Goal: Book appointment/travel/reservation

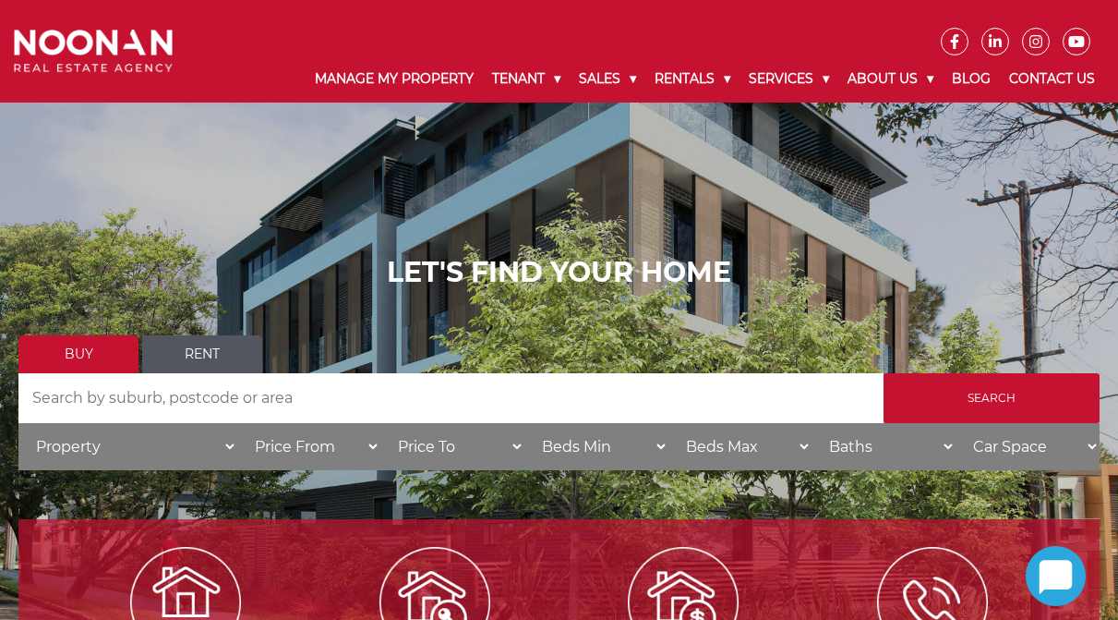
click at [214, 351] on link "Rent" at bounding box center [202, 354] width 120 height 38
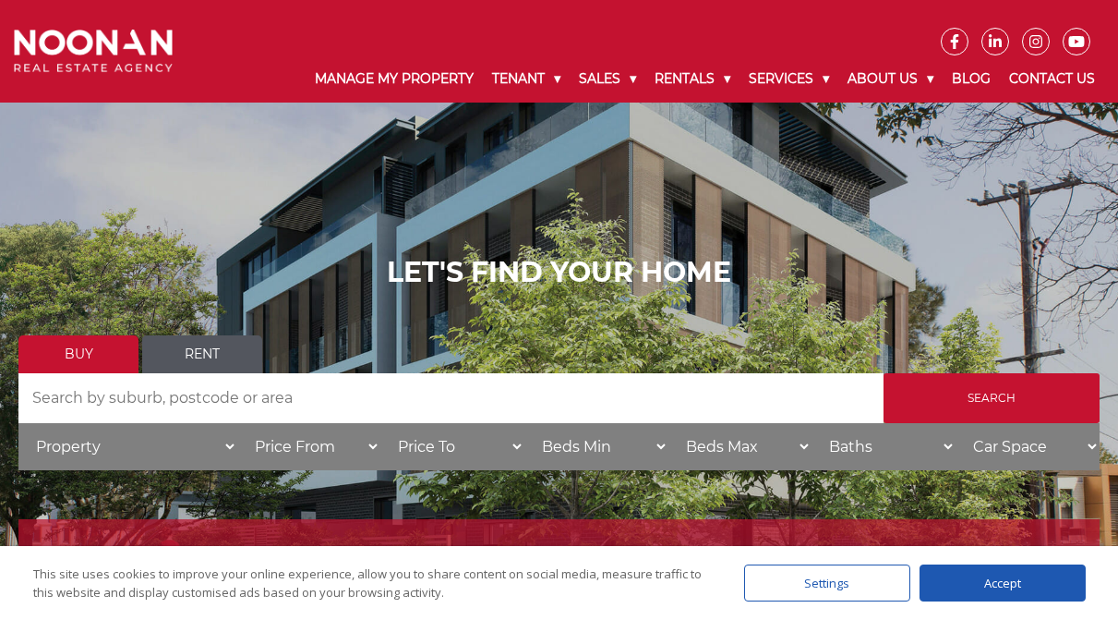
click at [216, 356] on link "Rent" at bounding box center [202, 354] width 120 height 38
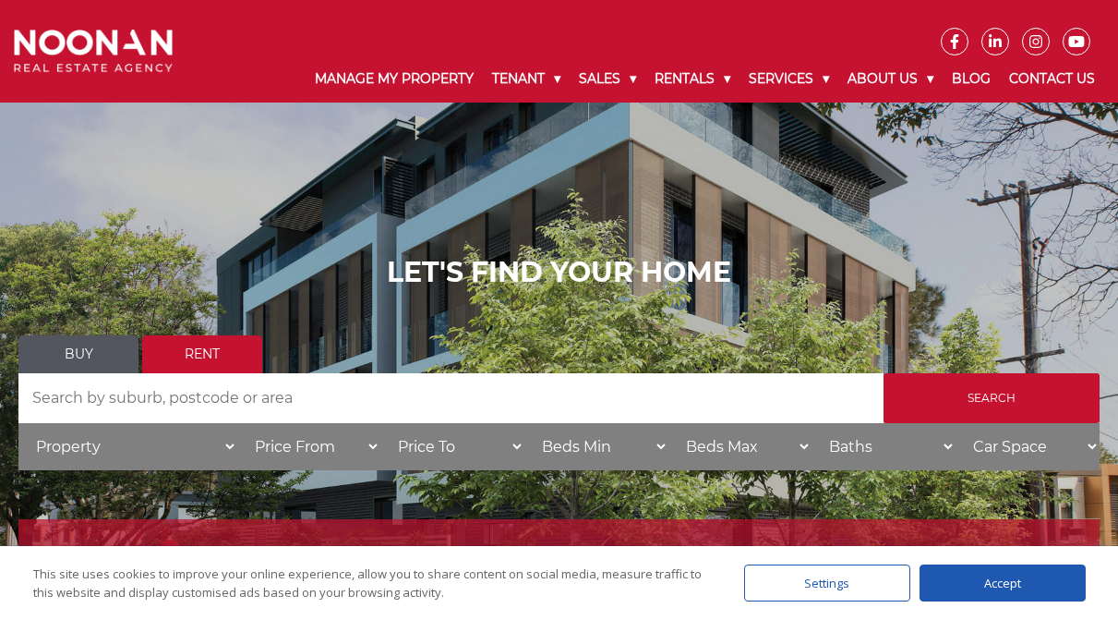
click at [174, 404] on input "Search by Address" at bounding box center [450, 398] width 865 height 50
type input "peakhurst"
click at [884, 373] on input "Search" at bounding box center [992, 398] width 216 height 50
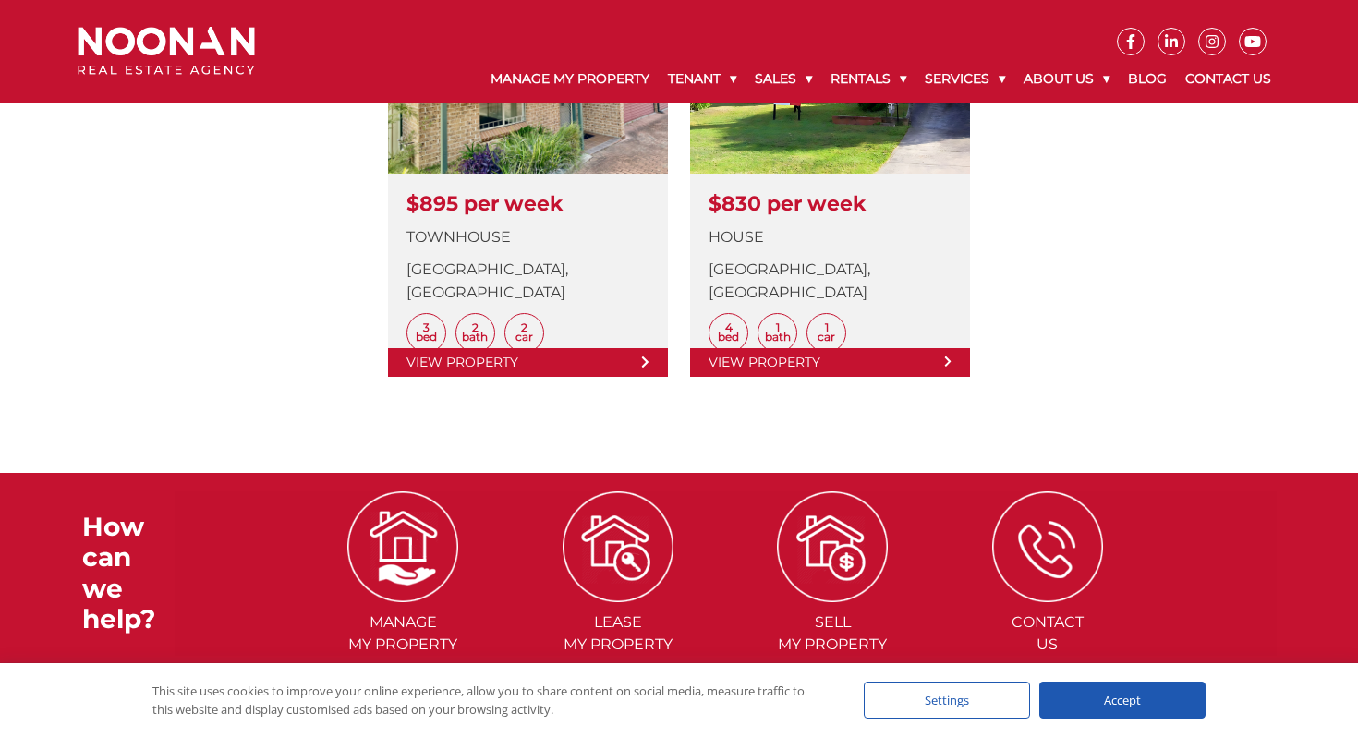
scroll to position [681, 0]
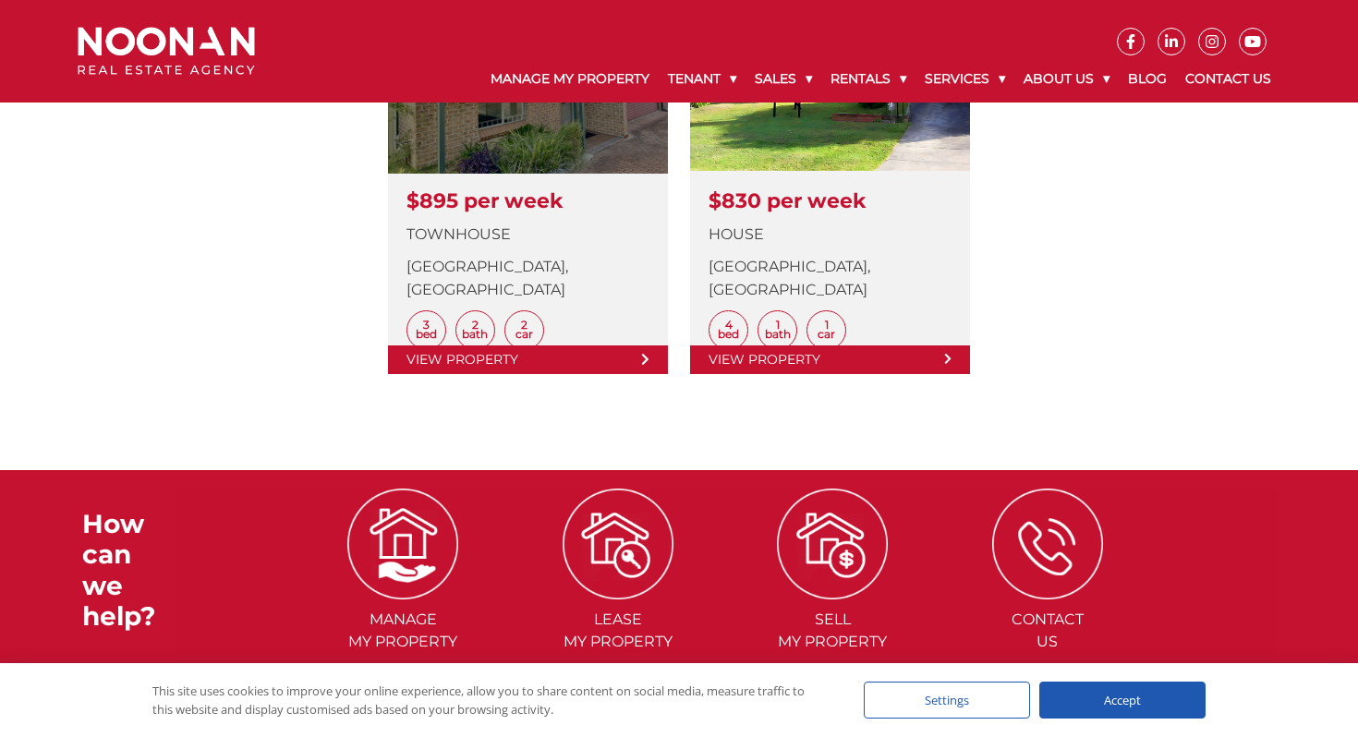
click at [571, 194] on link at bounding box center [528, 180] width 280 height 388
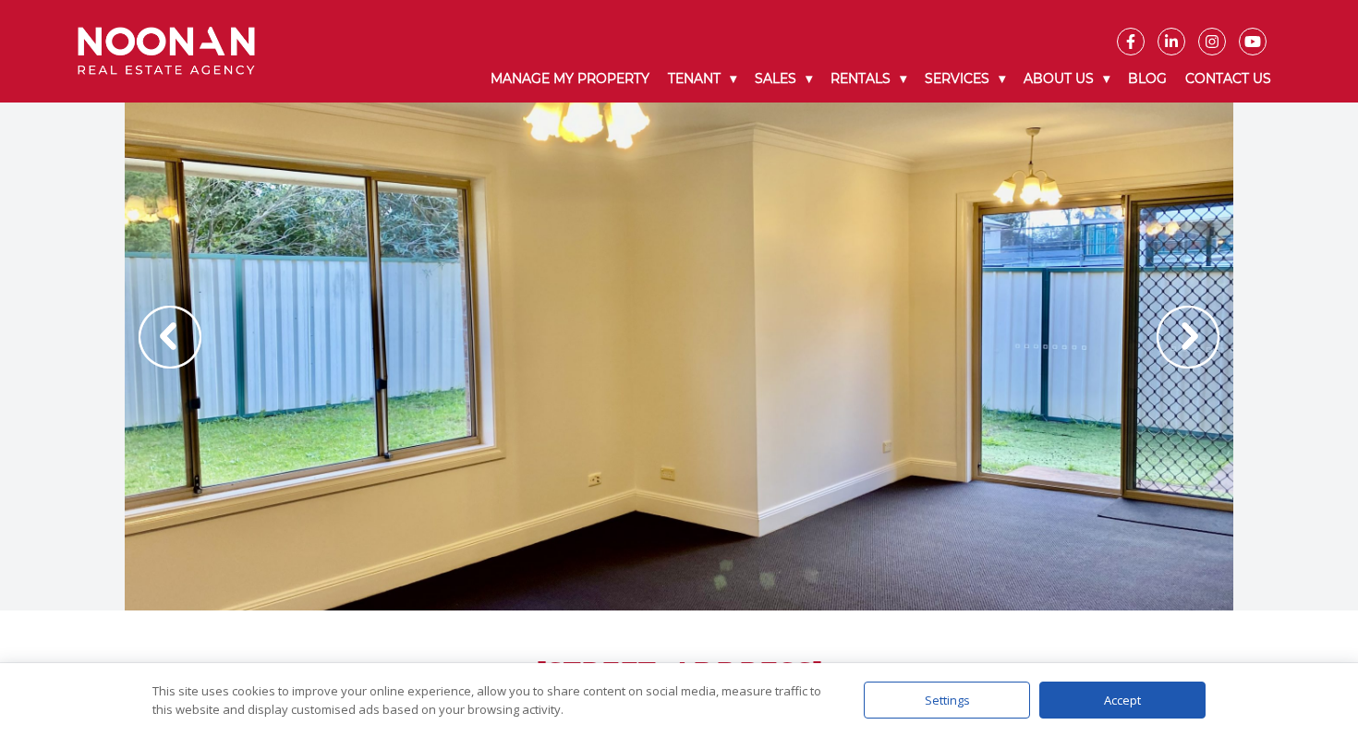
click at [1190, 352] on img at bounding box center [1187, 337] width 63 height 63
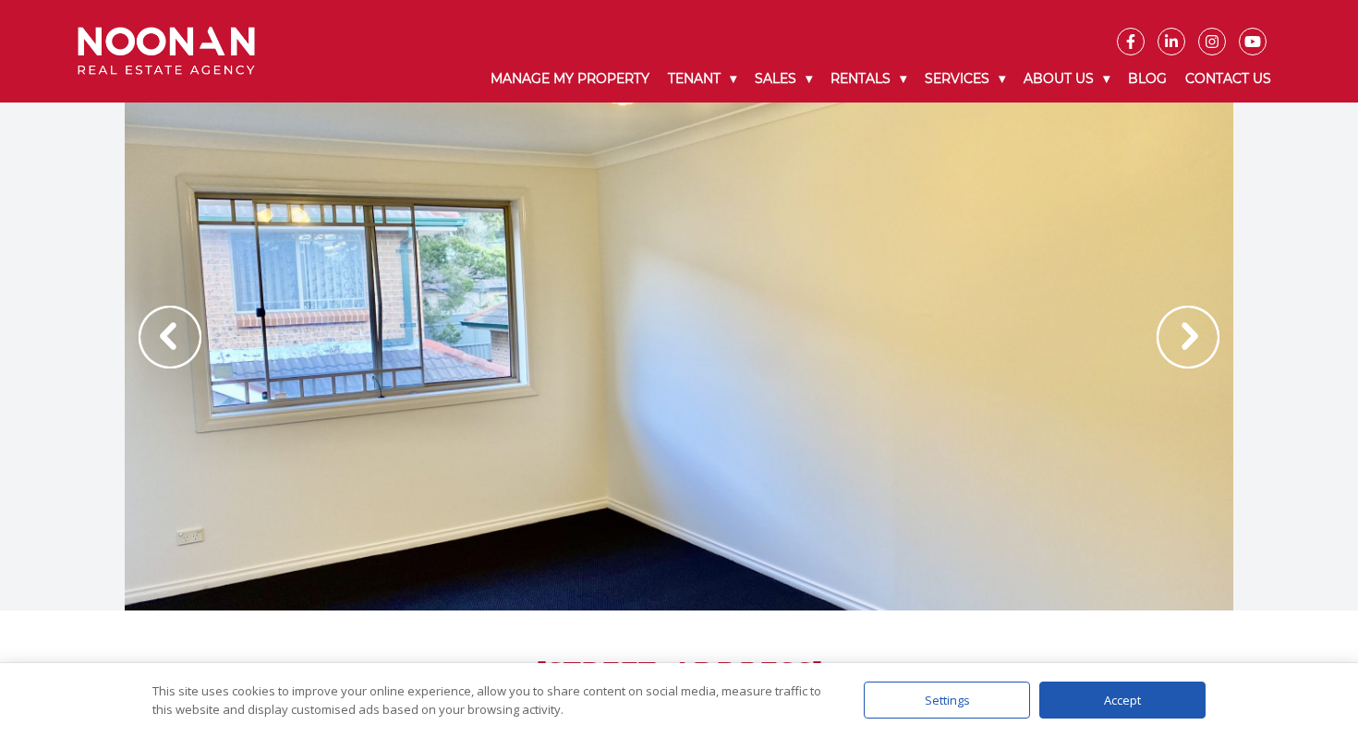
click at [1190, 352] on img at bounding box center [1187, 337] width 63 height 63
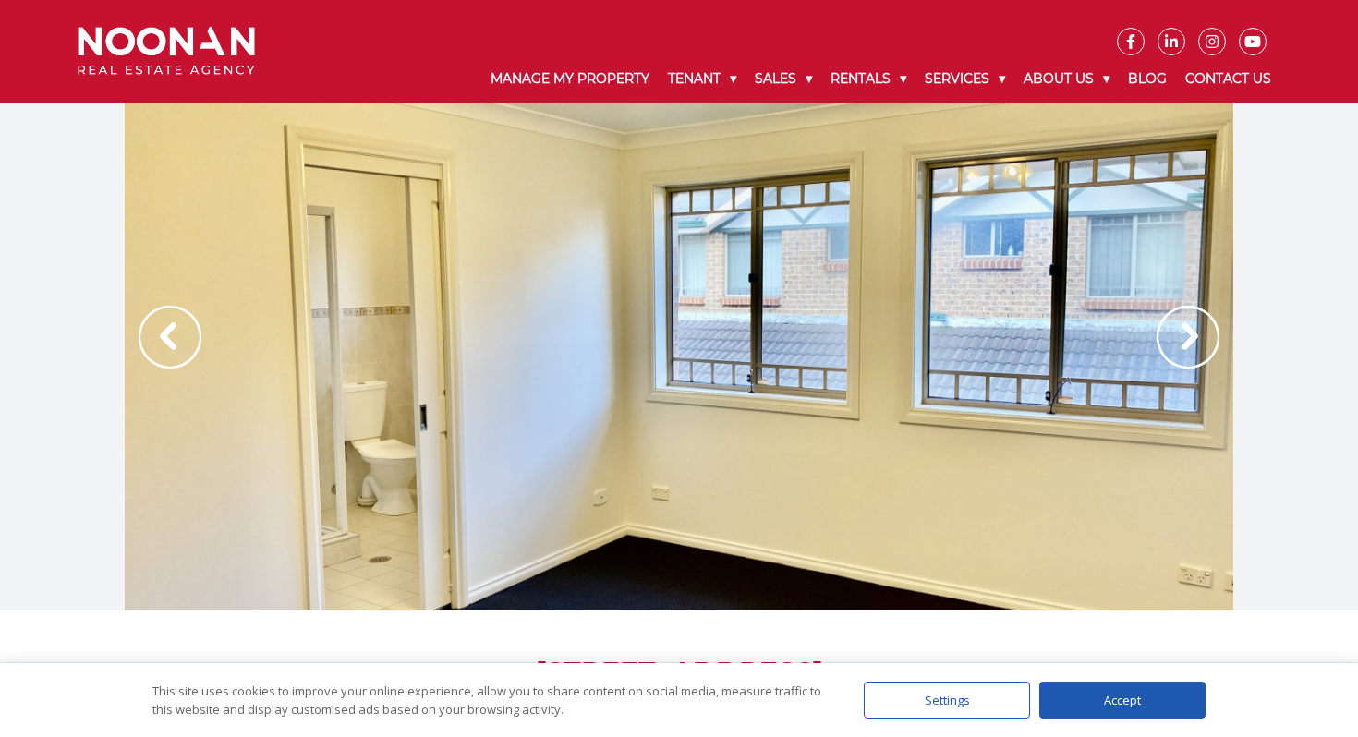
click at [1190, 352] on img at bounding box center [1187, 337] width 63 height 63
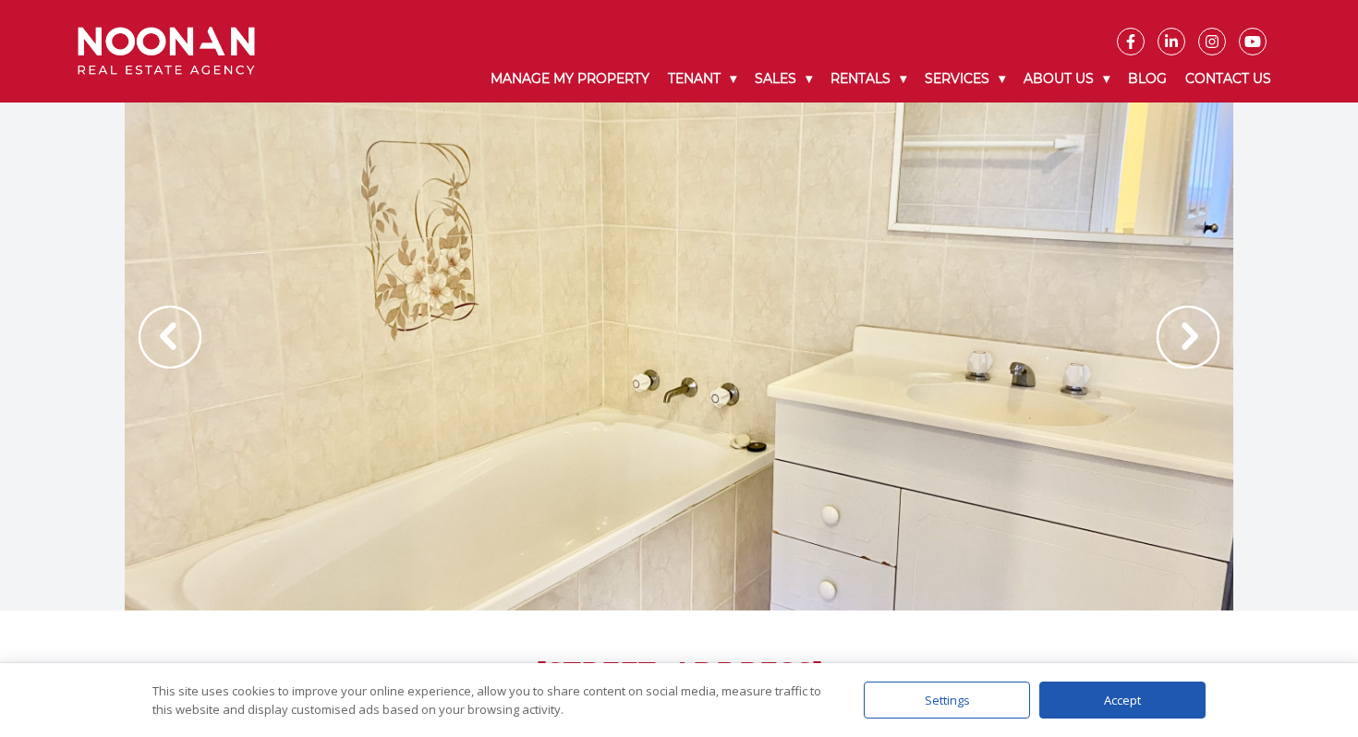
click at [1190, 352] on img at bounding box center [1187, 337] width 63 height 63
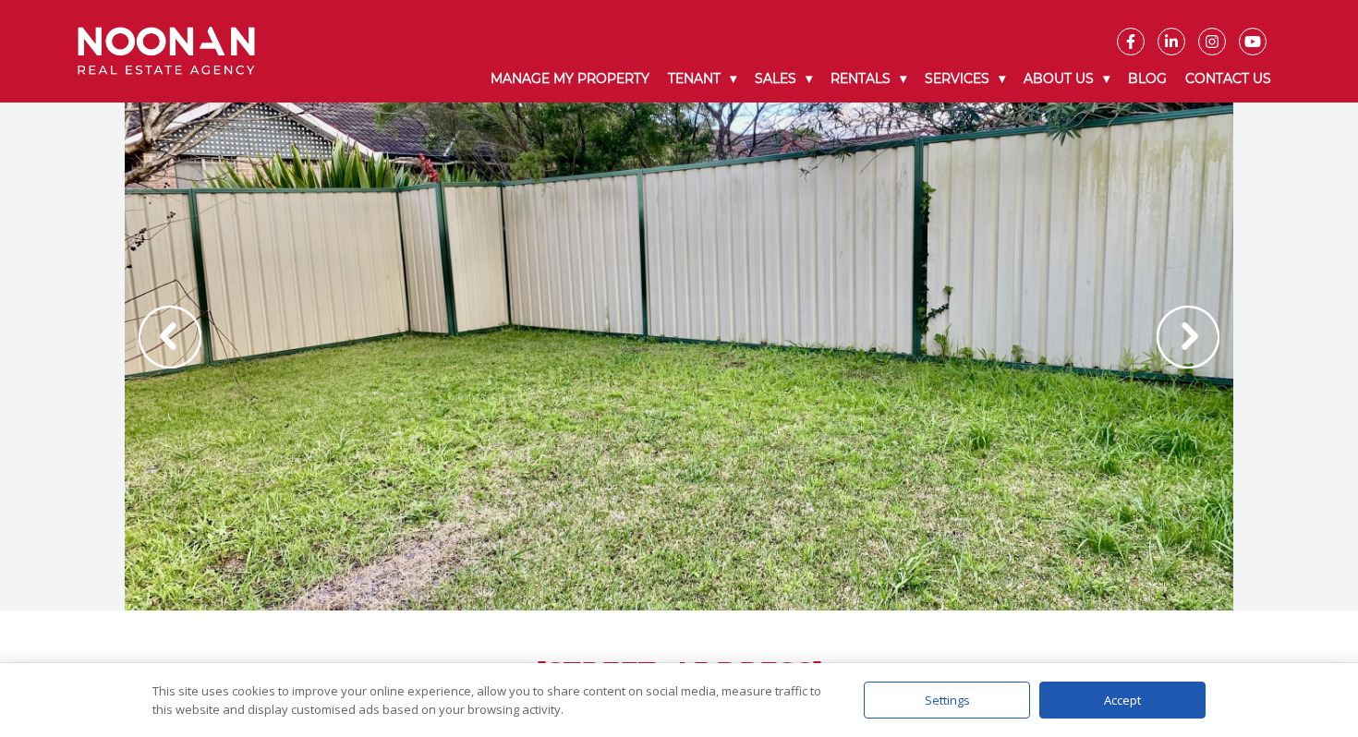
click at [166, 330] on img at bounding box center [170, 337] width 63 height 63
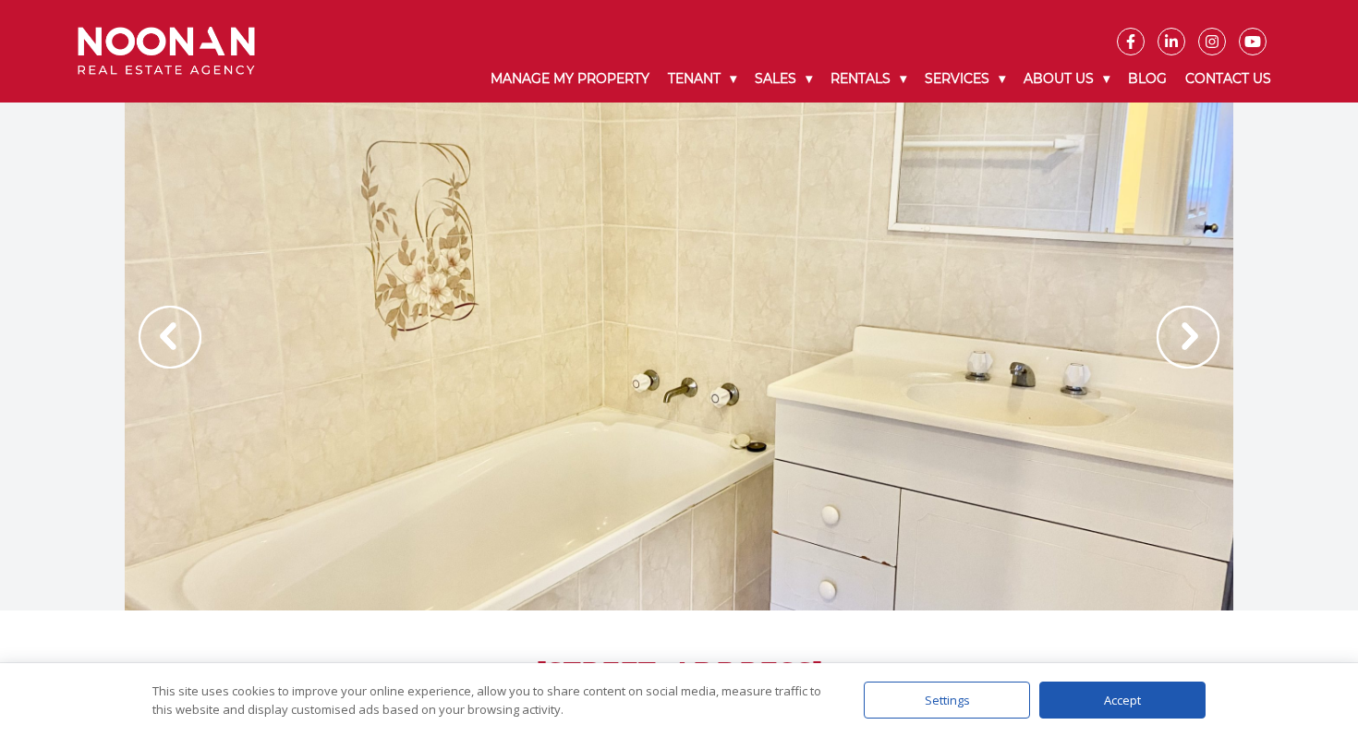
click at [1196, 335] on img at bounding box center [1187, 337] width 63 height 63
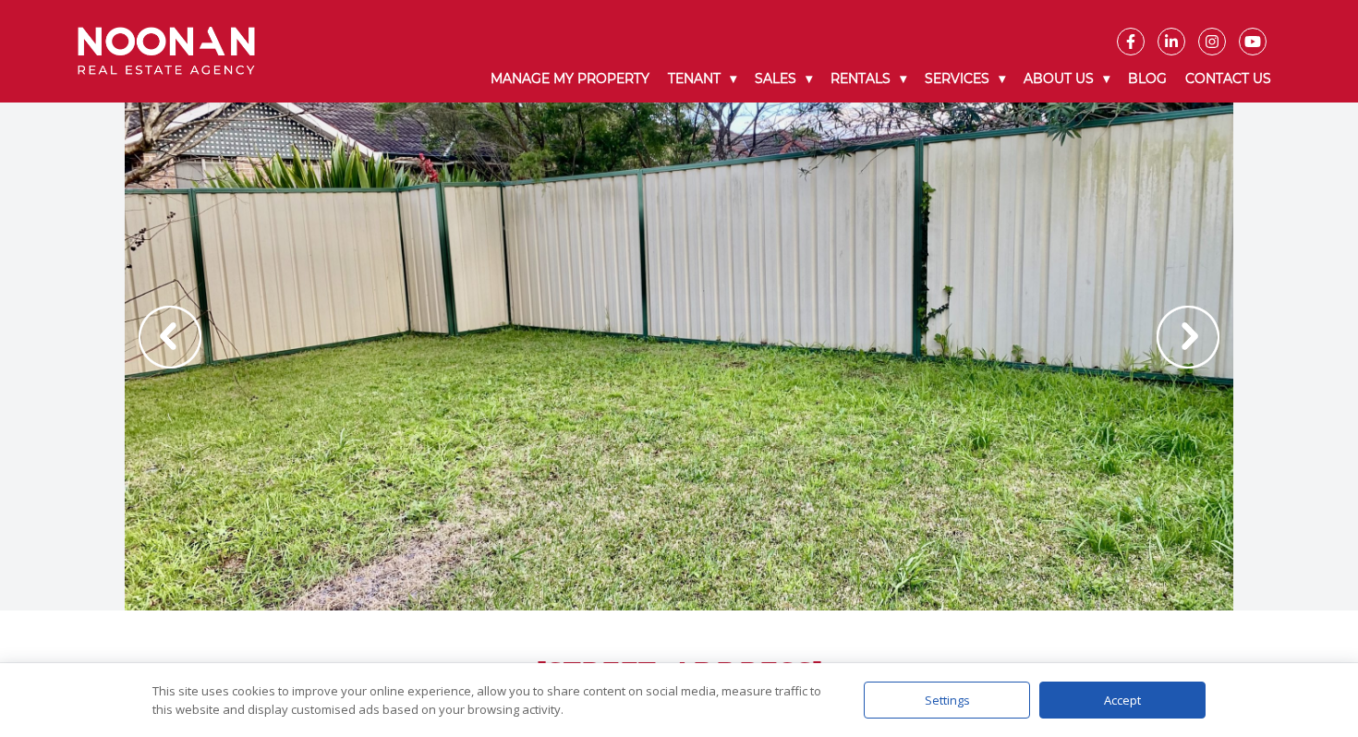
click at [1196, 335] on img at bounding box center [1187, 337] width 63 height 63
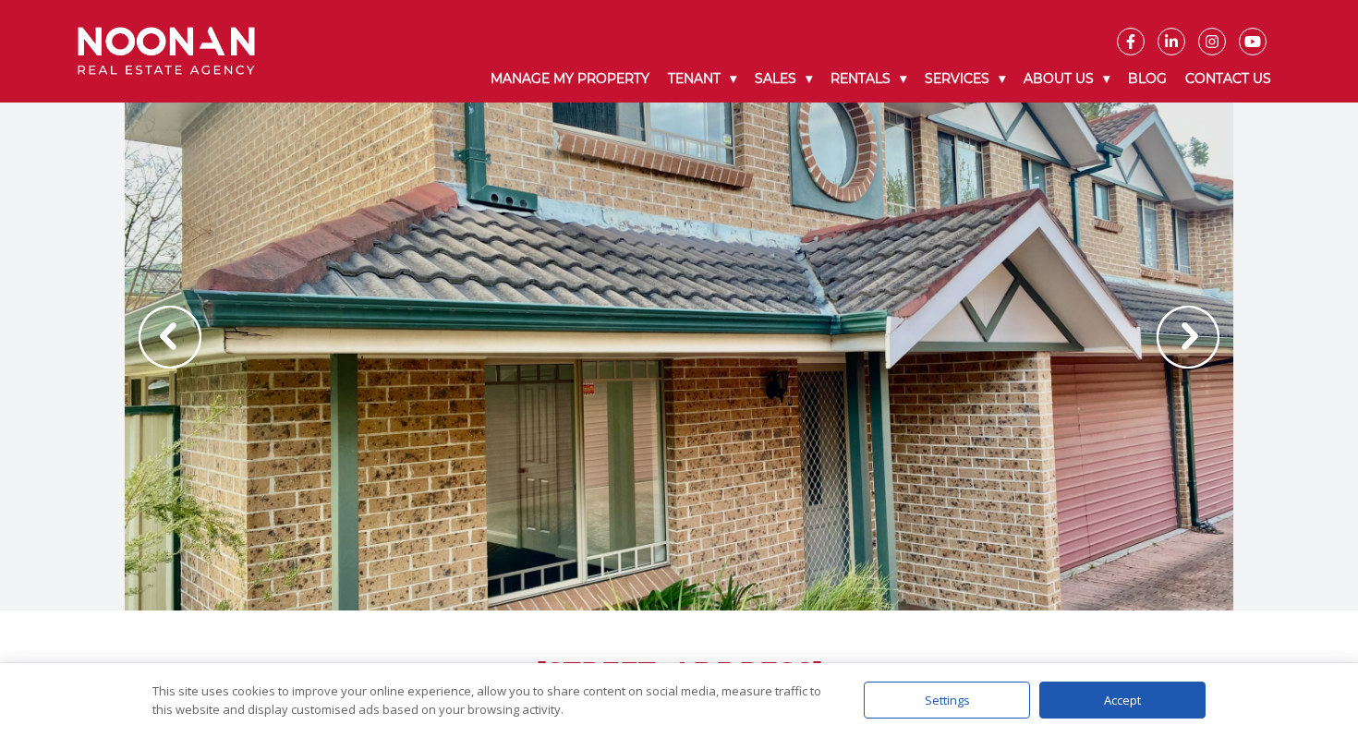
click at [1196, 335] on img at bounding box center [1187, 337] width 63 height 63
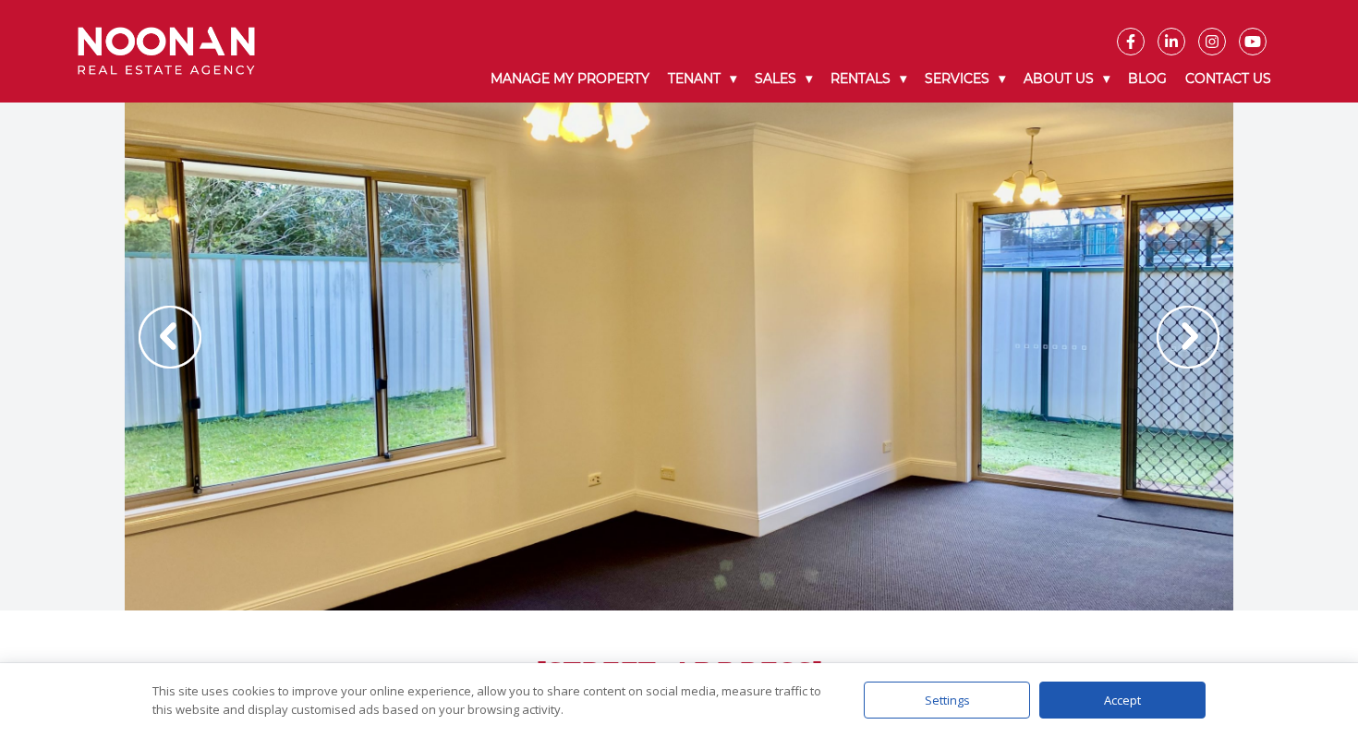
click at [1196, 335] on img at bounding box center [1187, 337] width 63 height 63
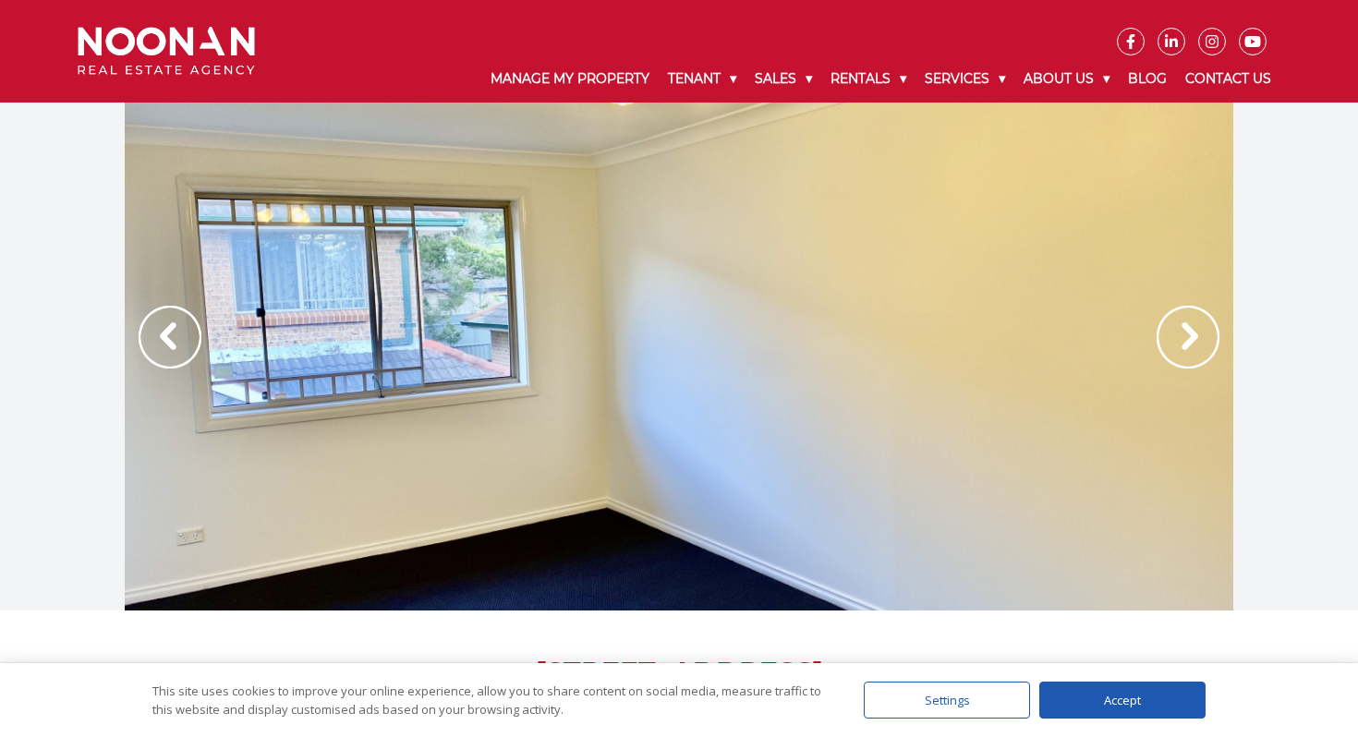
click at [1196, 336] on img at bounding box center [1187, 337] width 63 height 63
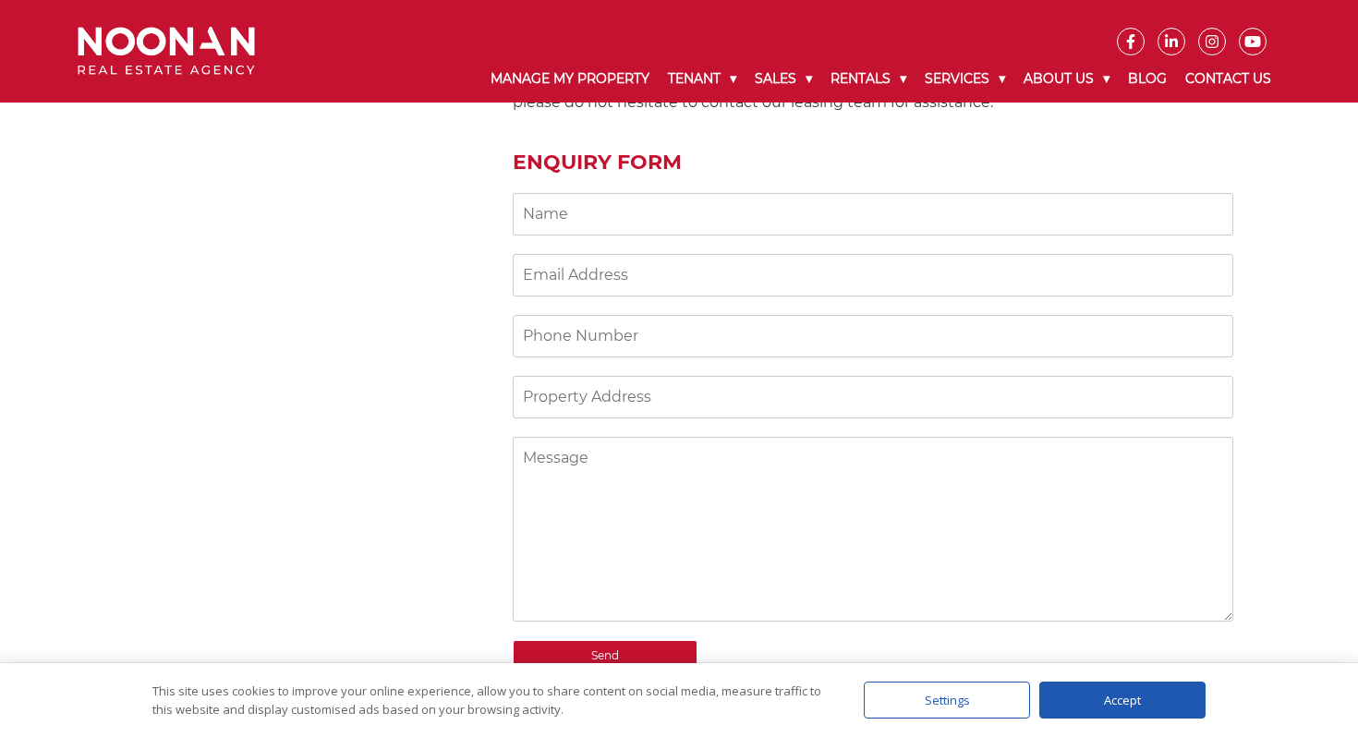
scroll to position [1589, 0]
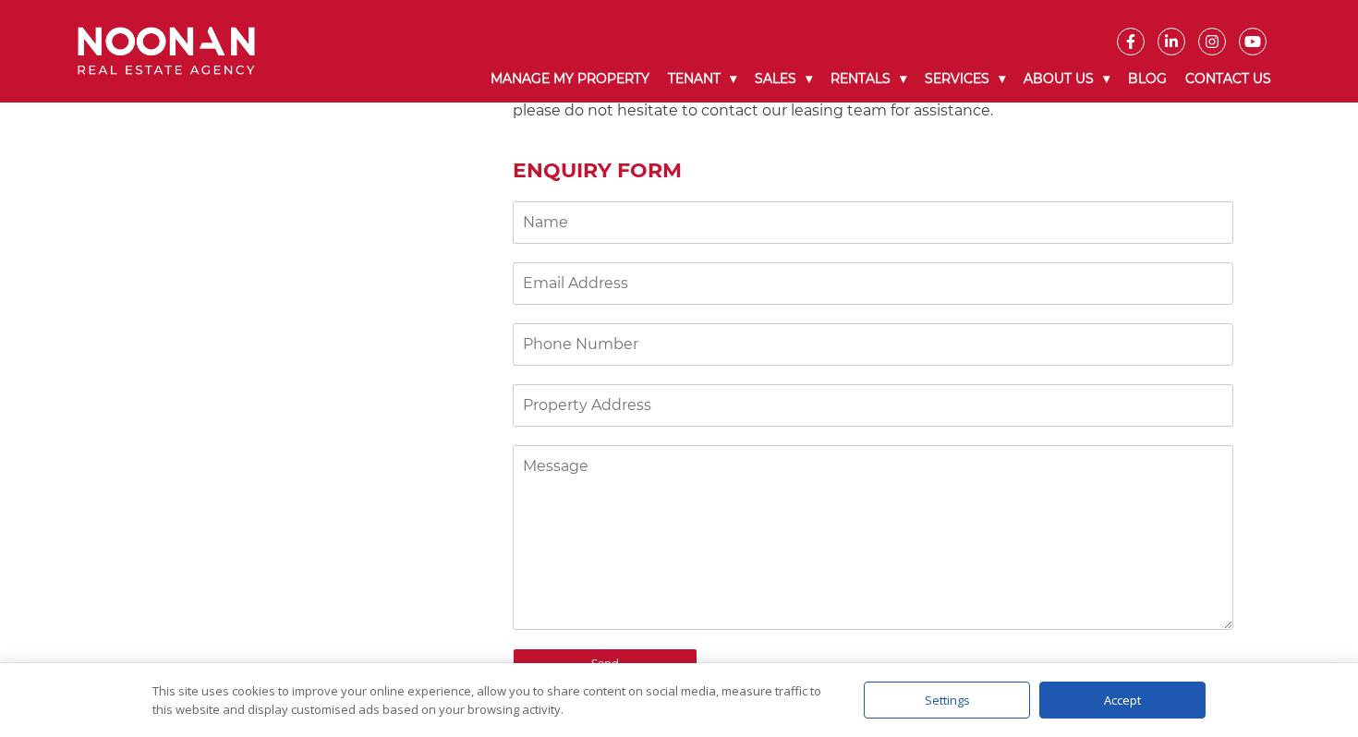
click at [573, 224] on input "Contact form" at bounding box center [873, 222] width 720 height 42
type input "Chafica El-labban"
type input "[EMAIL_ADDRESS][DOMAIN_NAME]"
type input "0423718143"
type input "[STREET_ADDRESS][PERSON_NAME]"
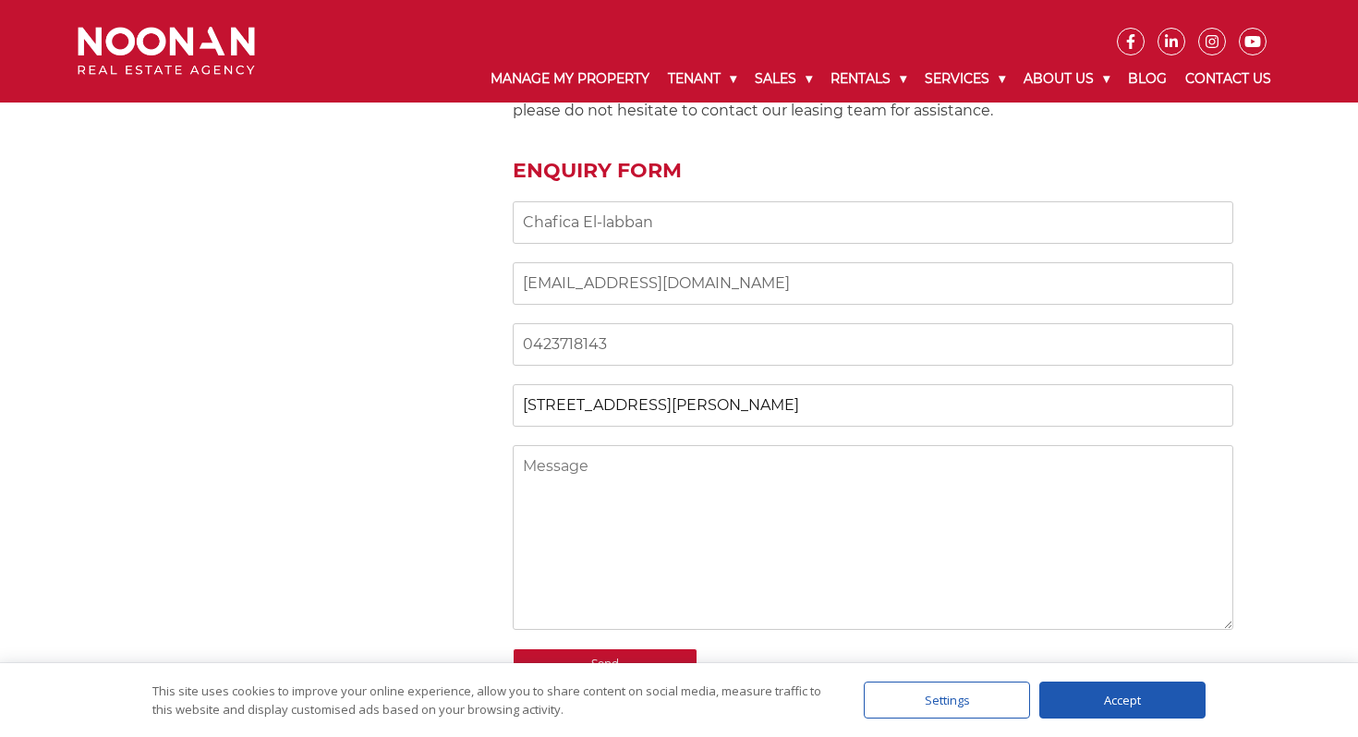
click at [686, 411] on input "[STREET_ADDRESS][PERSON_NAME]" at bounding box center [873, 405] width 720 height 42
click at [572, 482] on textarea "Contact form" at bounding box center [873, 537] width 720 height 185
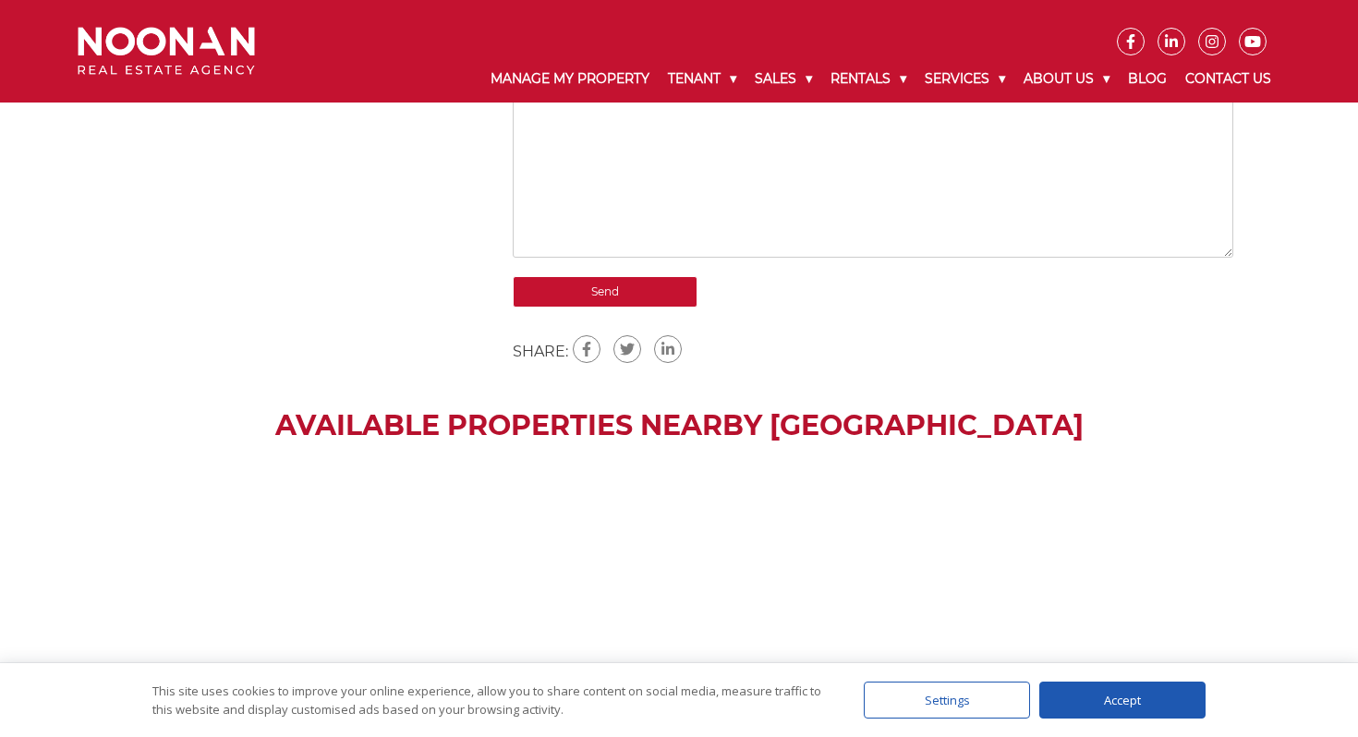
scroll to position [1959, 0]
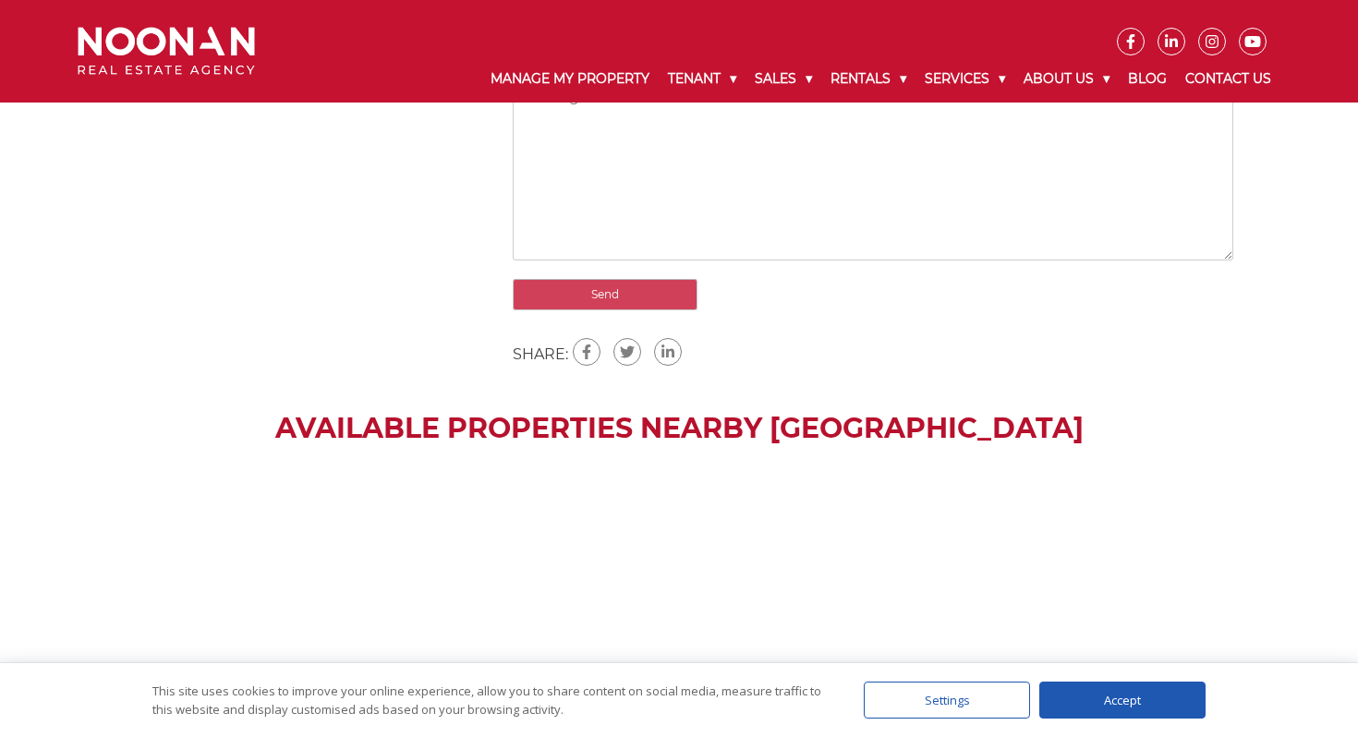
click at [627, 295] on input "Send" at bounding box center [605, 294] width 185 height 31
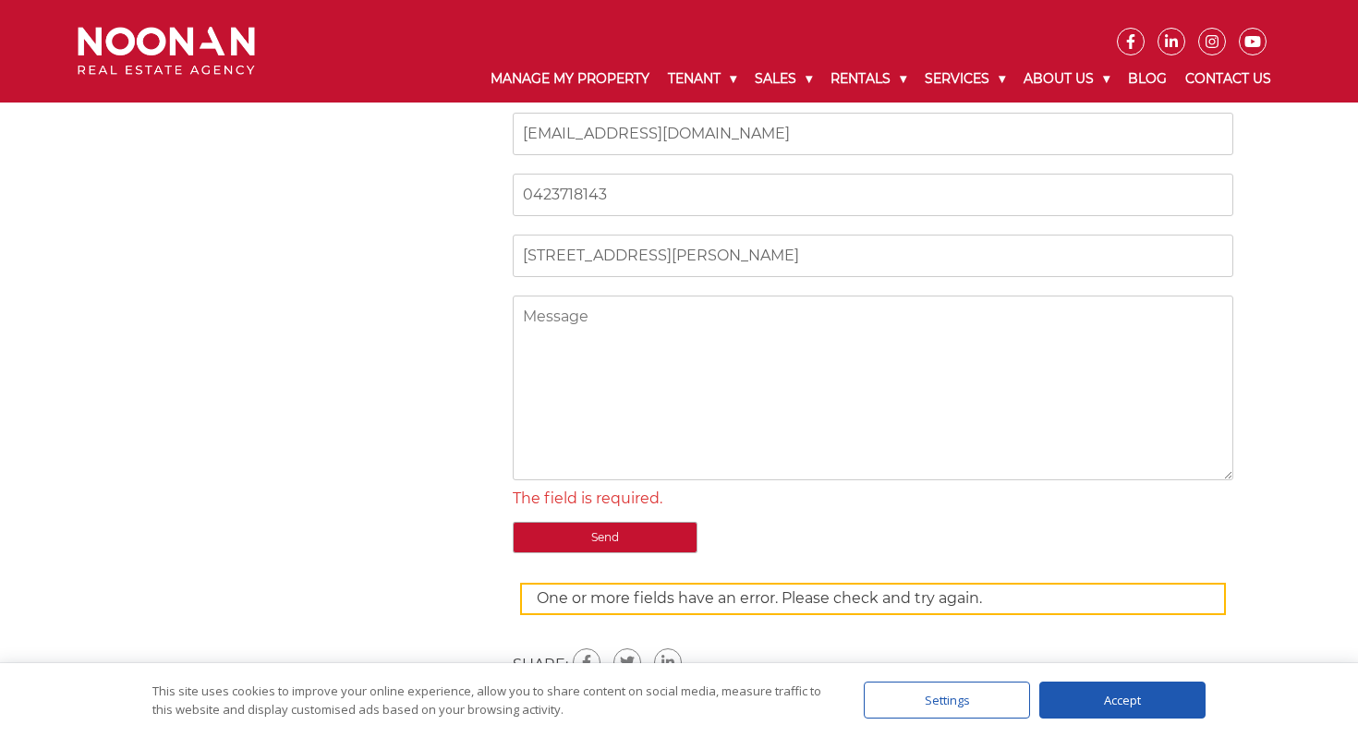
scroll to position [1722, 0]
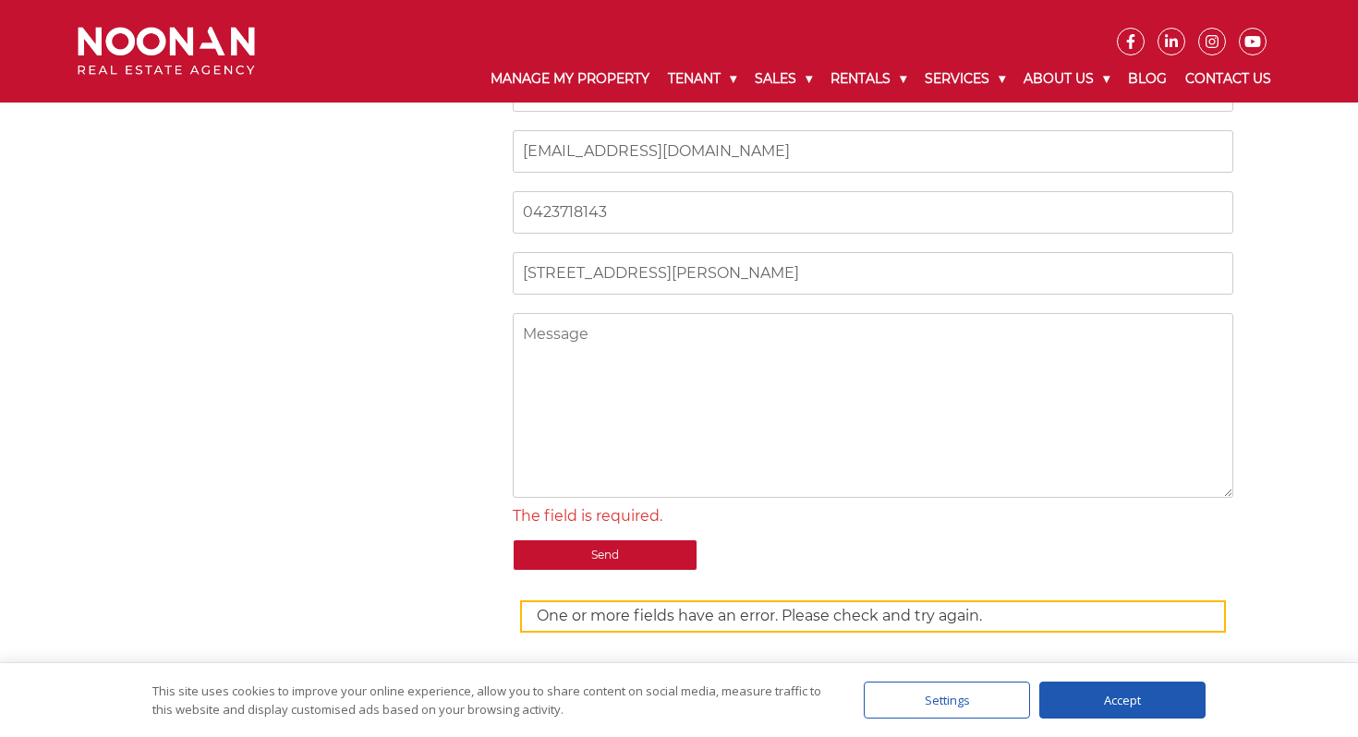
click at [627, 377] on textarea "Contact form" at bounding box center [873, 405] width 720 height 185
type textarea "Can we inspect this property please?"
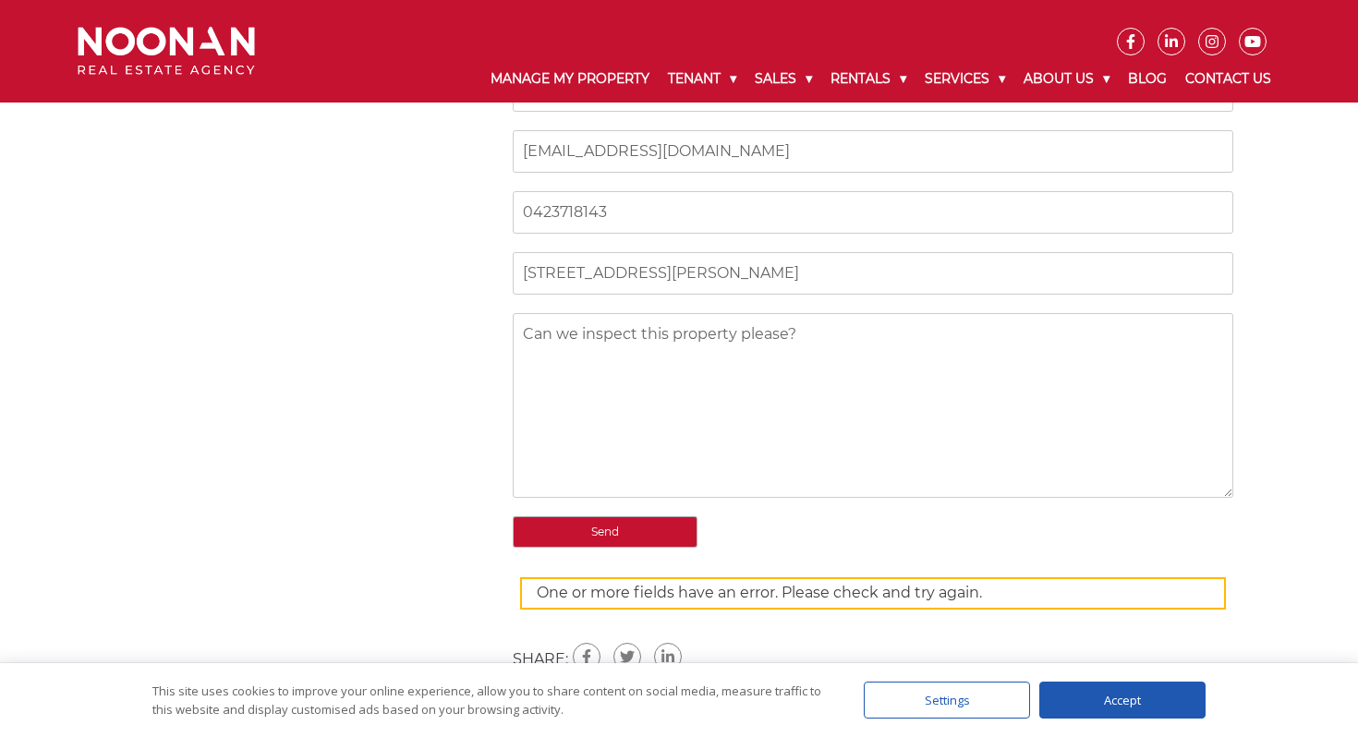
click at [611, 552] on form "Chafica El-labban [EMAIL_ADDRESS][PERSON_NAME][DOMAIN_NAME] 0423718143 [STREET_…" at bounding box center [873, 338] width 720 height 539
click at [608, 532] on input "Send" at bounding box center [605, 531] width 185 height 31
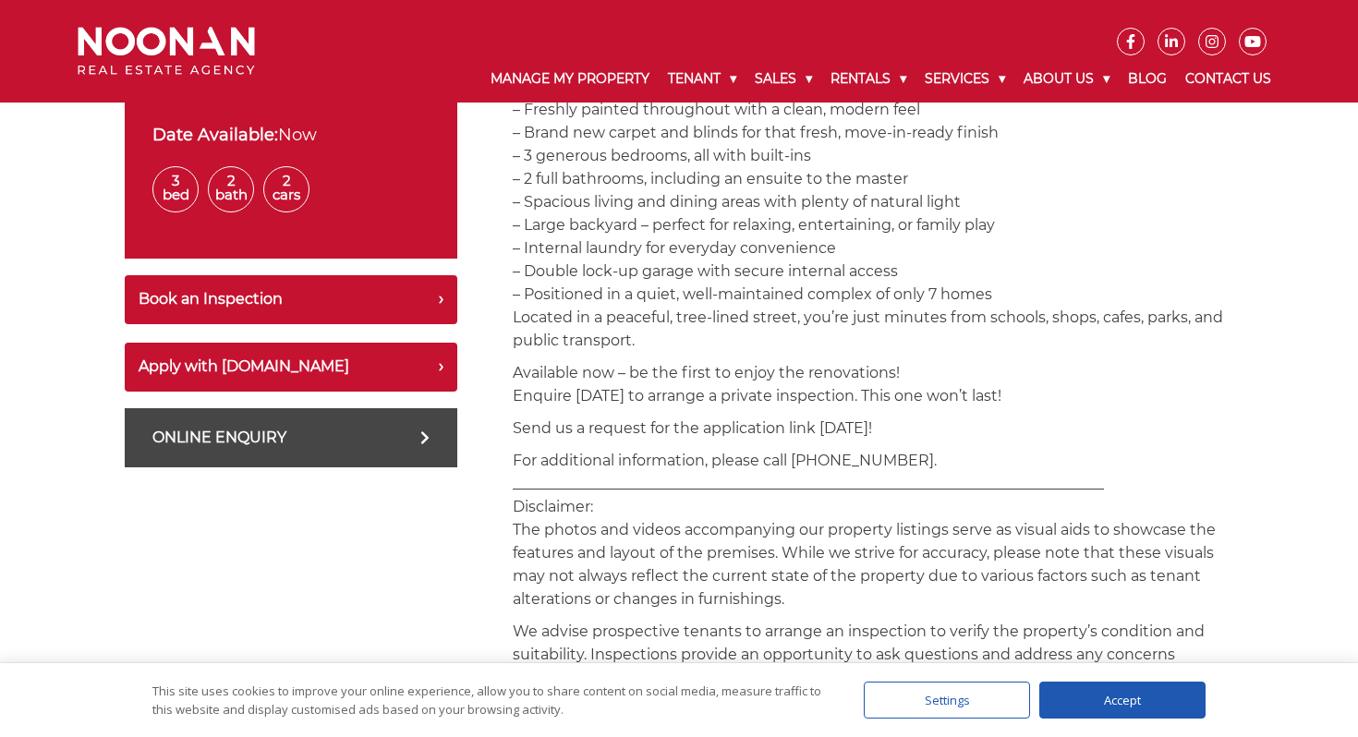
scroll to position [808, 0]
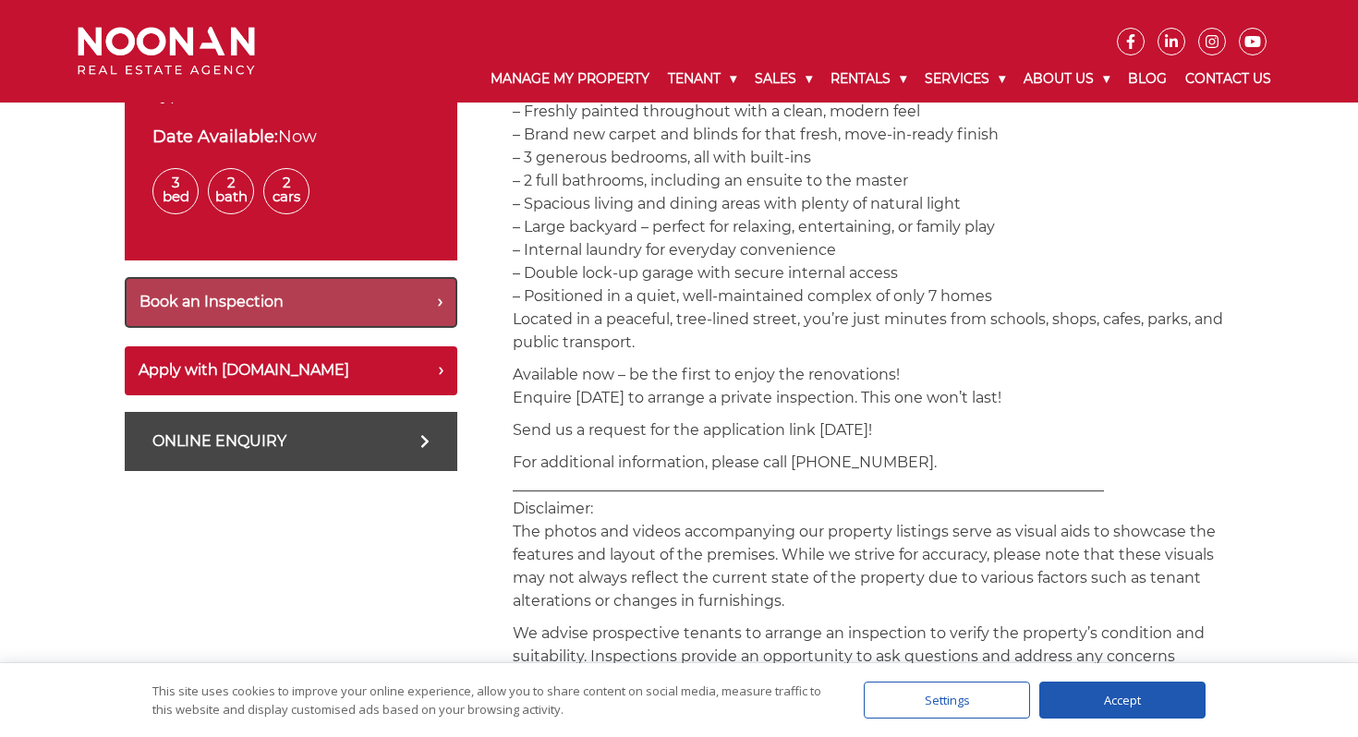
click at [267, 296] on button "Book an Inspection" at bounding box center [291, 302] width 332 height 51
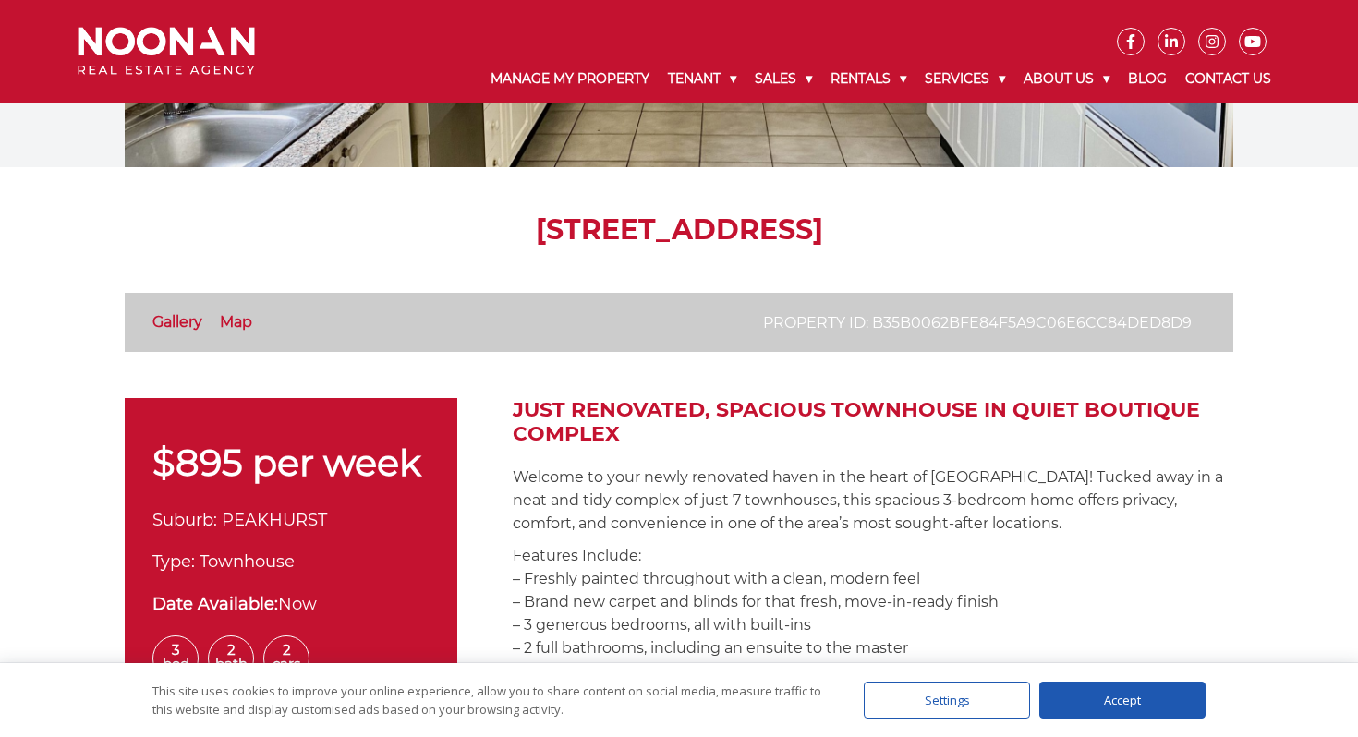
scroll to position [0, 0]
